Goal: Information Seeking & Learning: Learn about a topic

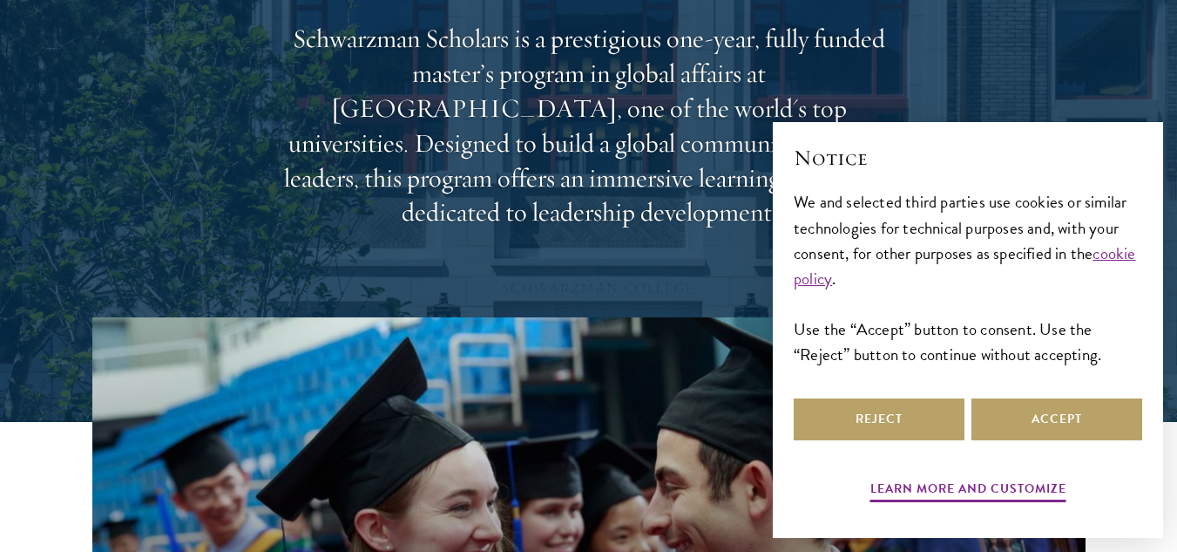
scroll to position [261, 0]
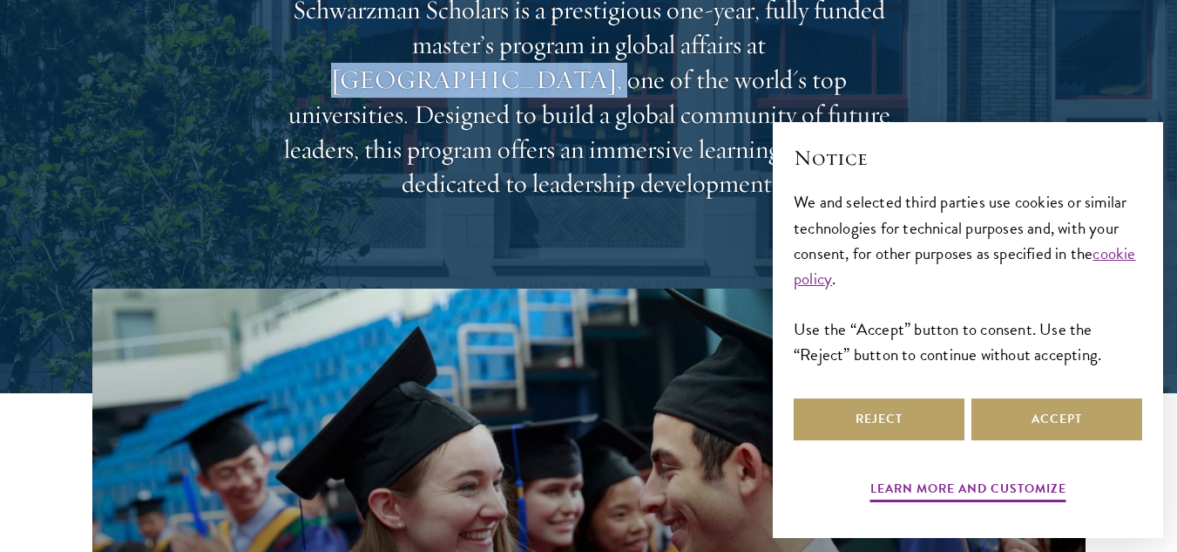
drag, startPoint x: 647, startPoint y: 52, endPoint x: 845, endPoint y: 48, distance: 198.7
click at [845, 48] on p "Schwarzman Scholars is a prestigious one-year, fully funded master’s program in…" at bounding box center [588, 97] width 627 height 208
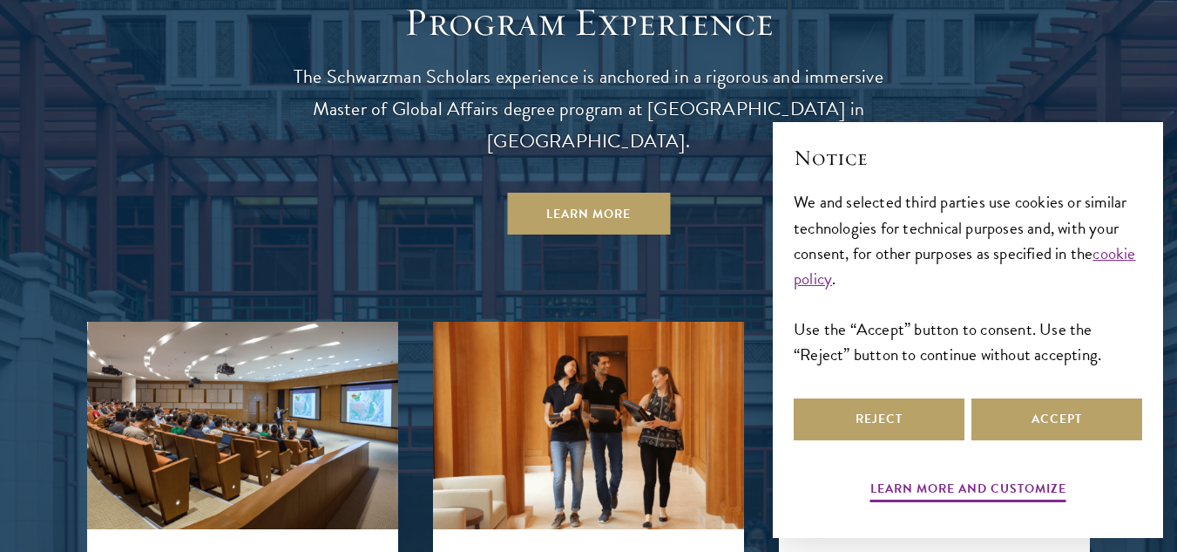
scroll to position [1569, 0]
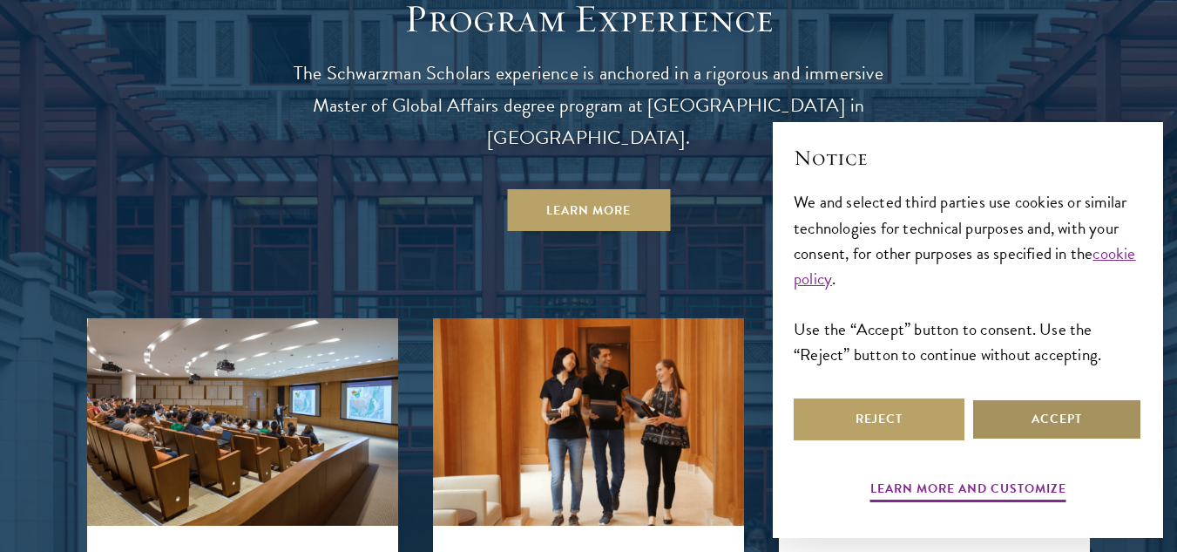
drag, startPoint x: 1066, startPoint y: 433, endPoint x: 741, endPoint y: 336, distance: 339.4
click at [1066, 433] on button "Accept" at bounding box center [1057, 419] width 171 height 42
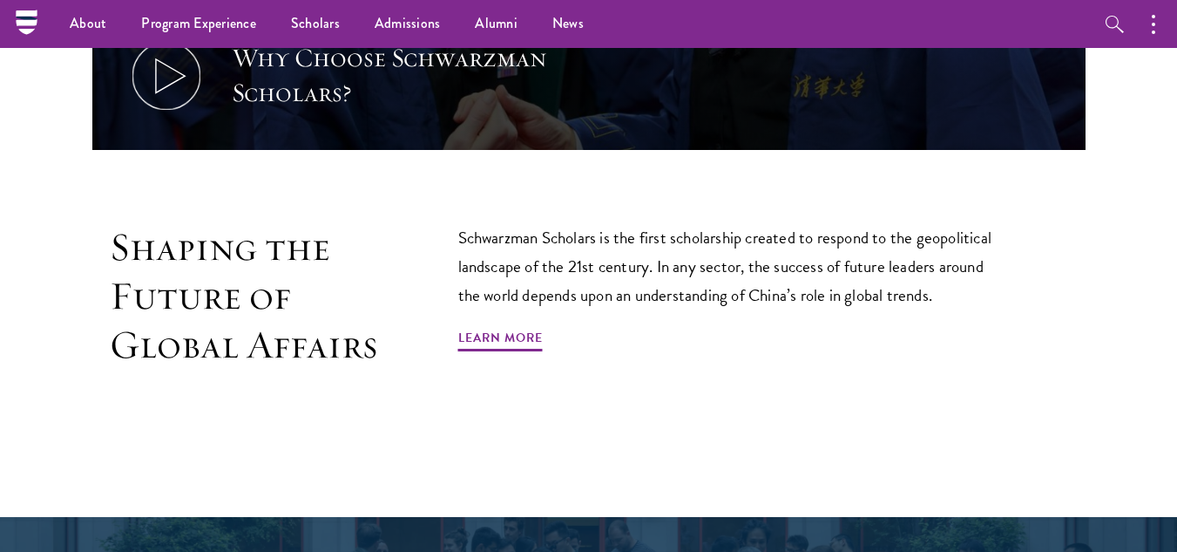
scroll to position [784, 0]
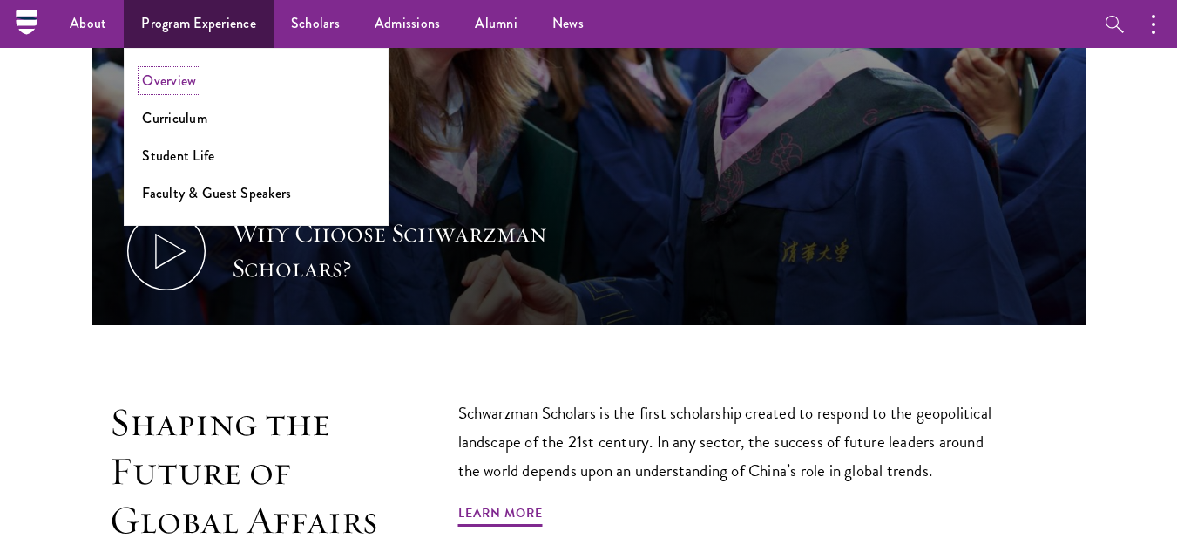
click at [187, 82] on link "Overview" at bounding box center [169, 81] width 54 height 20
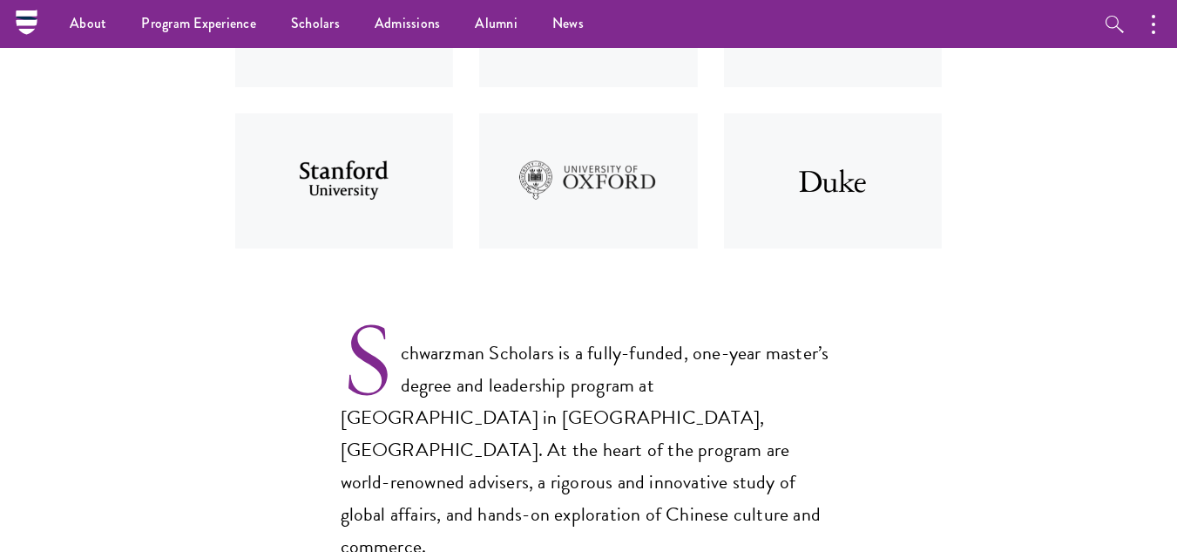
scroll to position [871, 0]
